Goal: Information Seeking & Learning: Learn about a topic

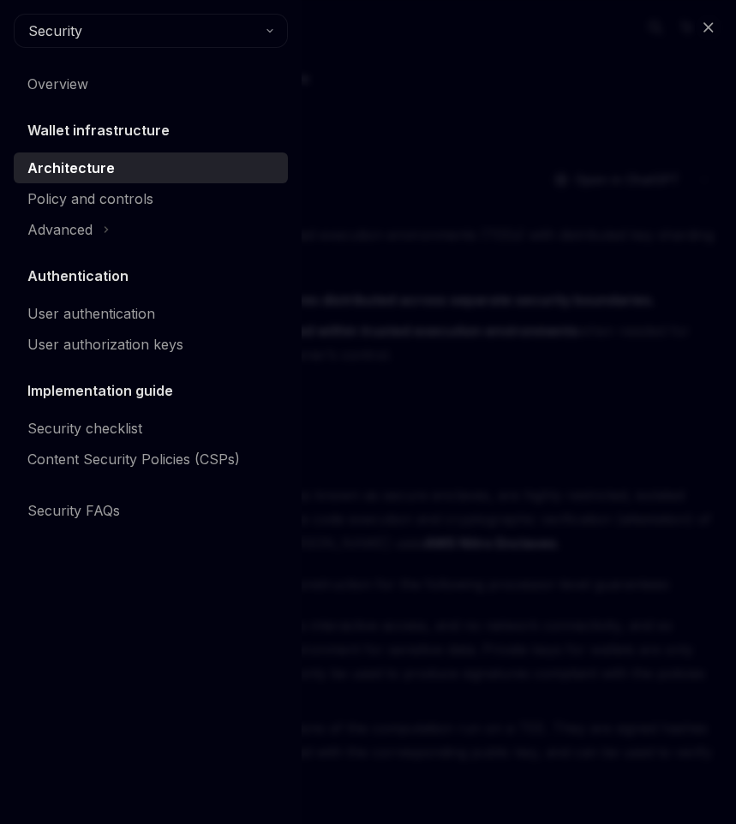
click at [98, 132] on h5 "Wallet infrastructure" at bounding box center [98, 130] width 142 height 21
click at [88, 133] on h5 "Wallet infrastructure" at bounding box center [98, 130] width 142 height 21
click at [396, 141] on div "Close navigation Security Overview Wallet infrastructure Architecture Policy an…" at bounding box center [368, 412] width 736 height 824
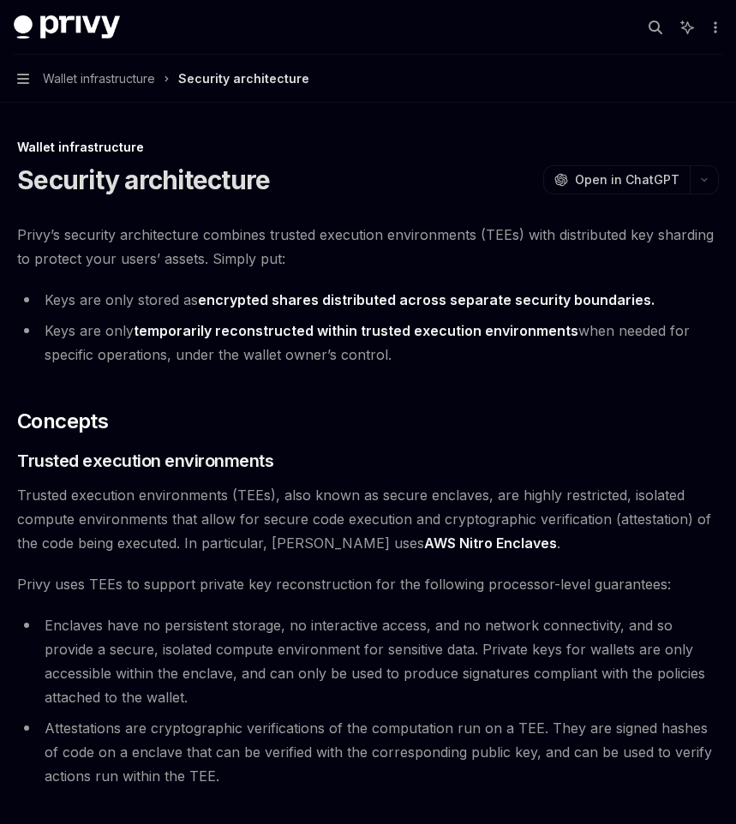
click at [115, 75] on span "Wallet infrastructure" at bounding box center [99, 79] width 112 height 21
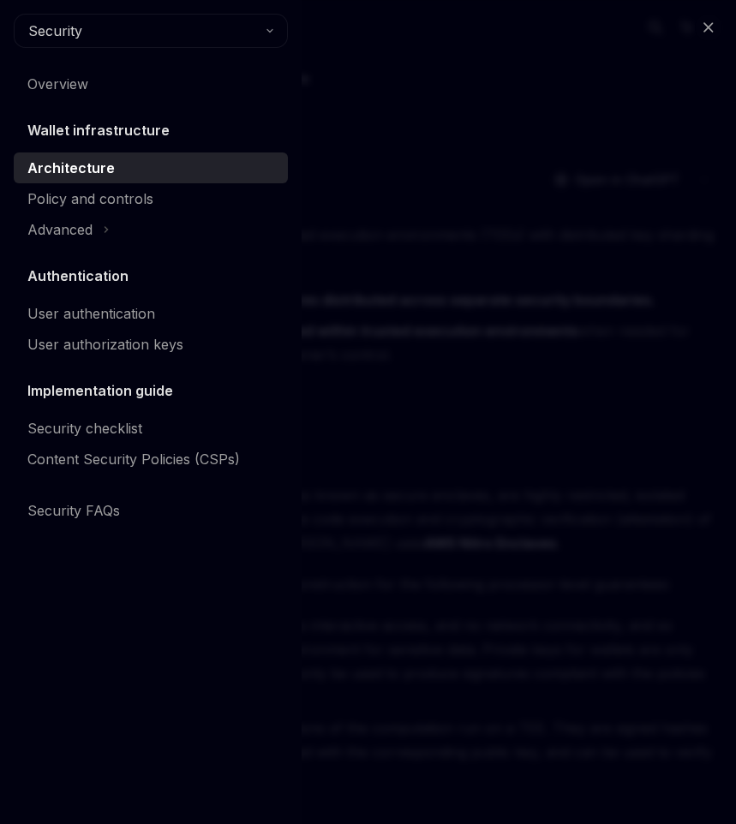
click at [140, 134] on h5 "Wallet infrastructure" at bounding box center [98, 130] width 142 height 21
click at [362, 135] on div "Close navigation Security Overview Wallet infrastructure Architecture Policy an…" at bounding box center [368, 412] width 736 height 824
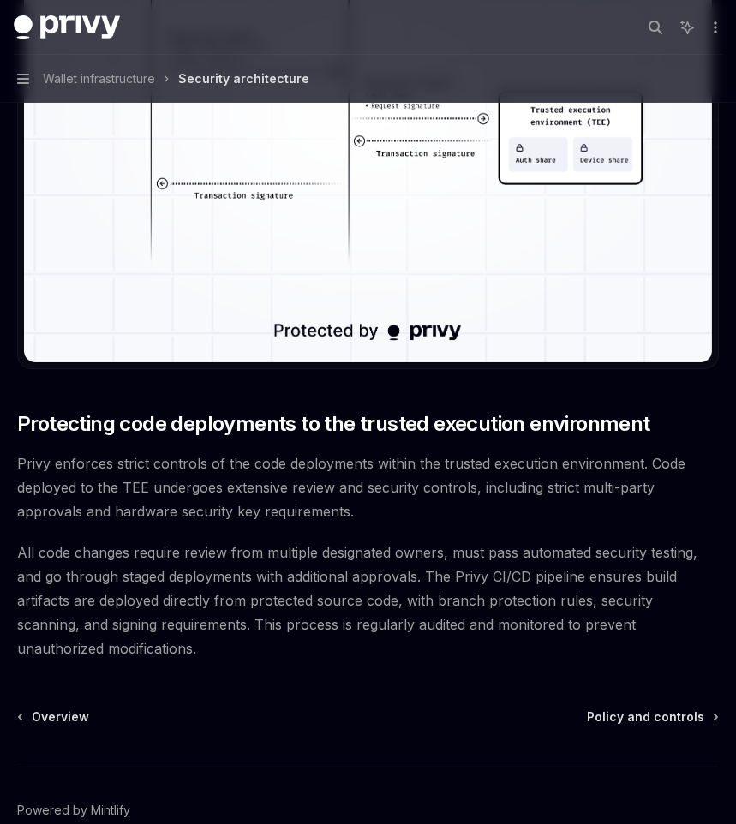
scroll to position [3338, 0]
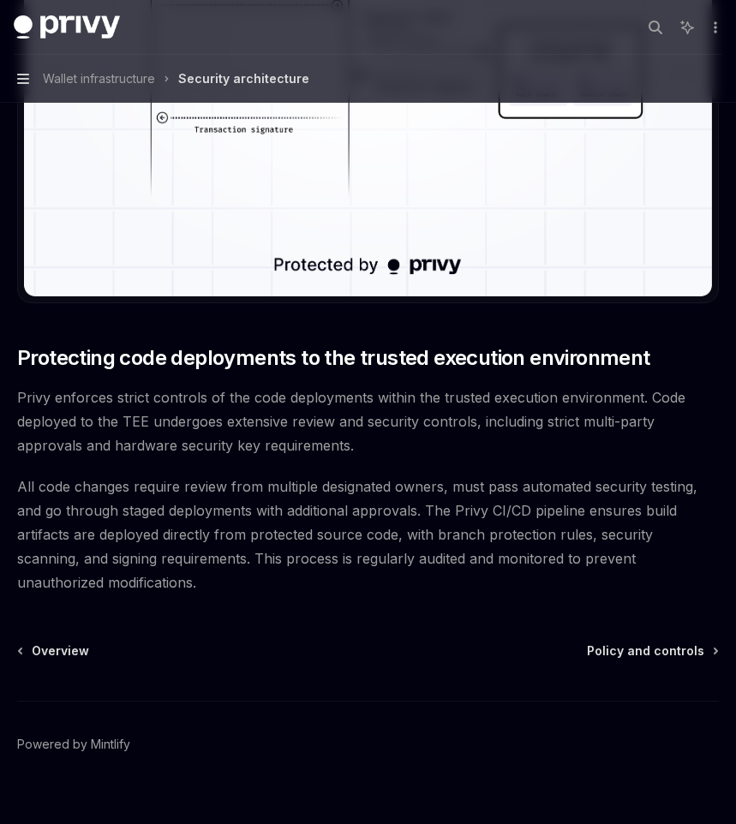
click at [25, 76] on icon "button" at bounding box center [23, 79] width 12 height 14
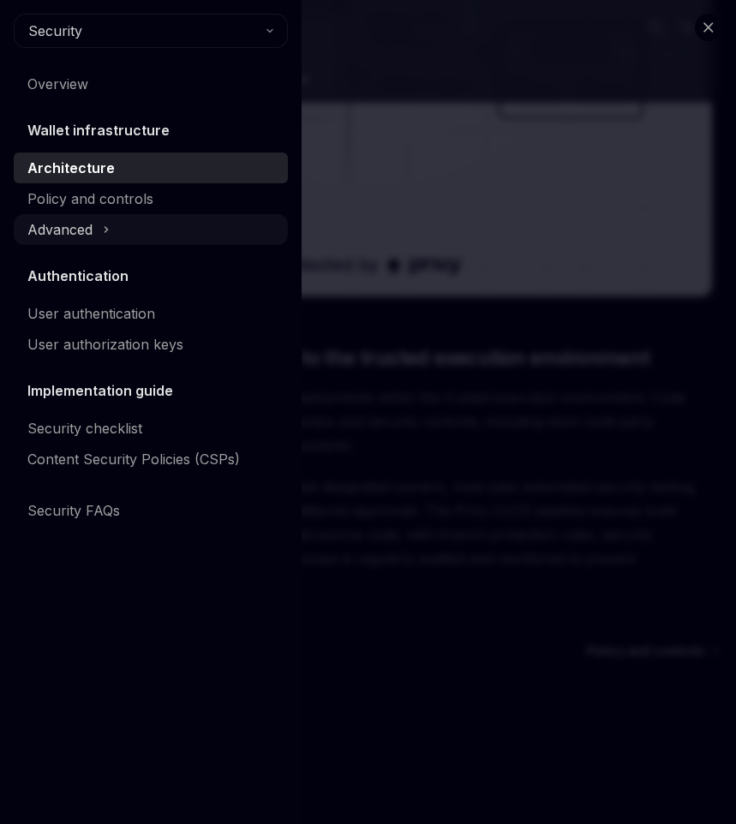
click at [107, 222] on icon at bounding box center [106, 229] width 7 height 21
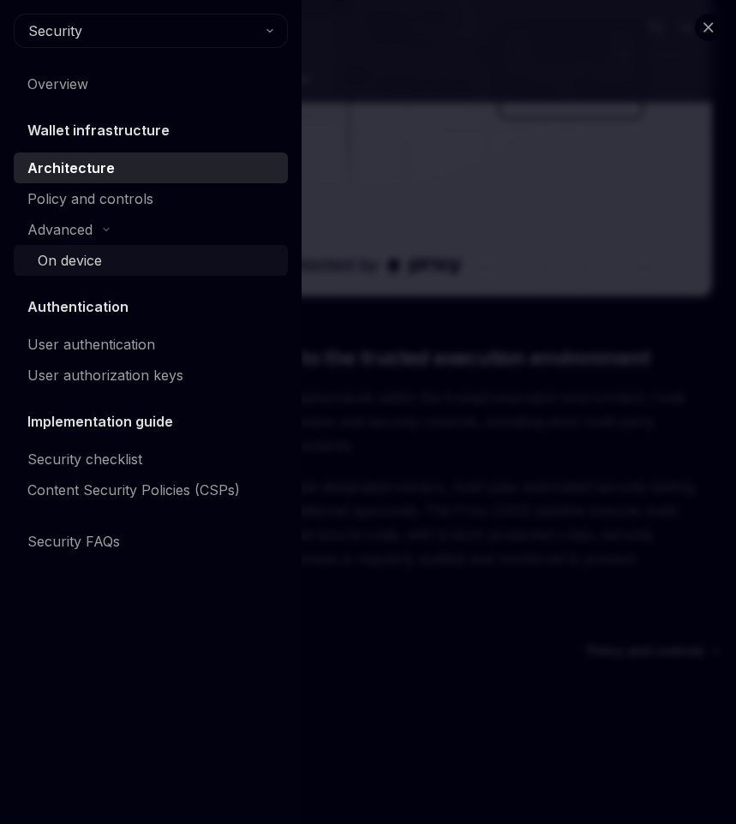
click at [94, 270] on div "On device" at bounding box center [70, 260] width 64 height 21
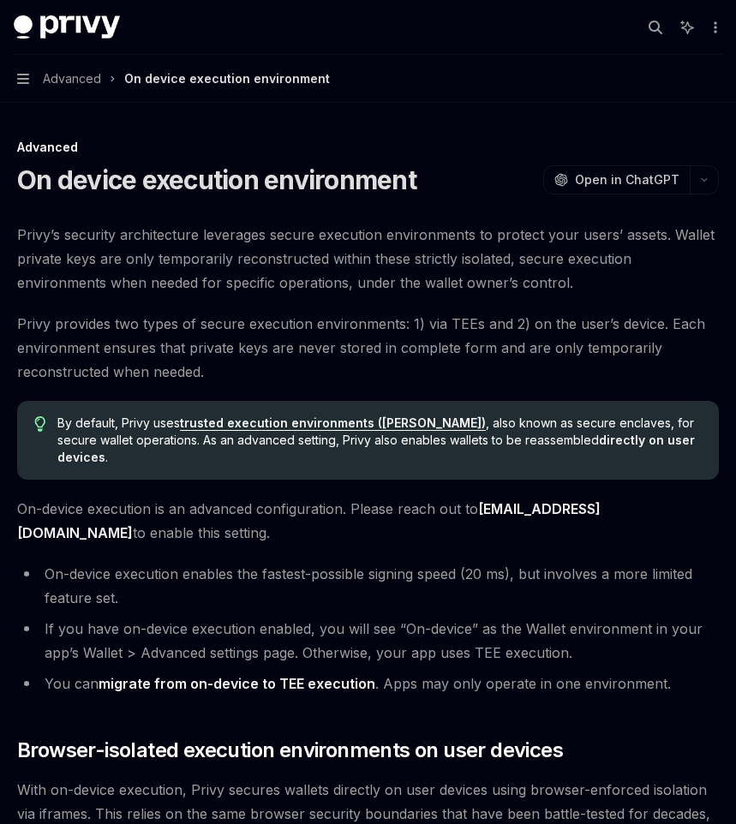
click at [37, 78] on button "Navigation Advanced On device execution environment" at bounding box center [368, 79] width 736 height 48
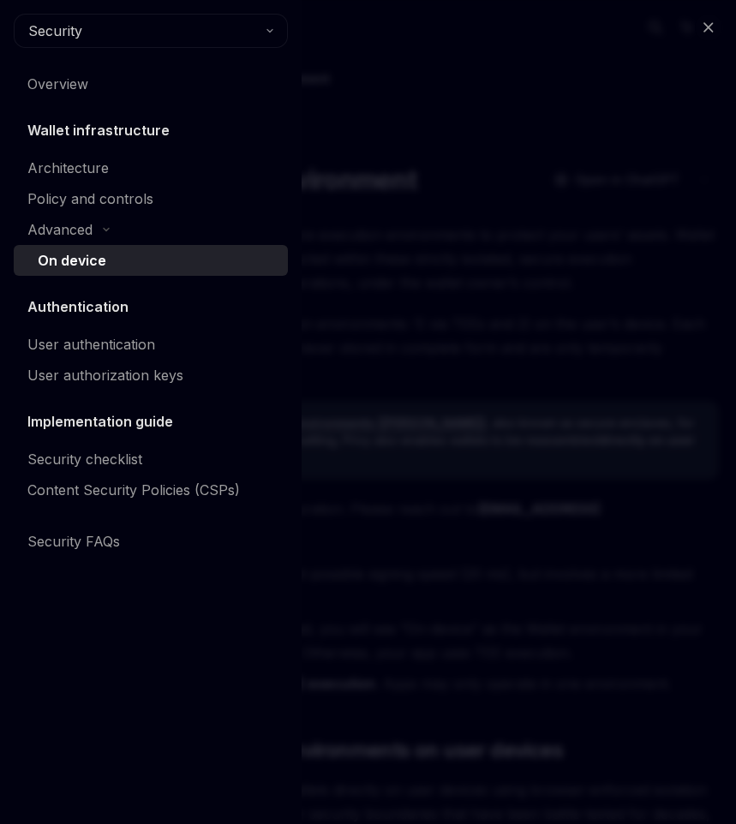
click at [139, 99] on div "Security Overview Wallet infrastructure Architecture Policy and controls Advanc…" at bounding box center [151, 285] width 274 height 543
click at [127, 89] on div "Overview" at bounding box center [152, 84] width 250 height 21
type textarea "*"
